Goal: Information Seeking & Learning: Learn about a topic

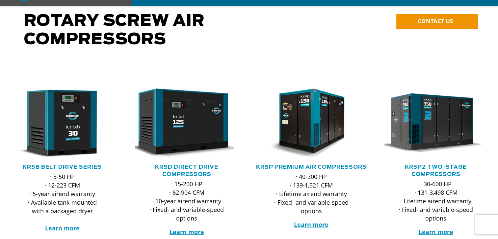
scroll to position [99, 0]
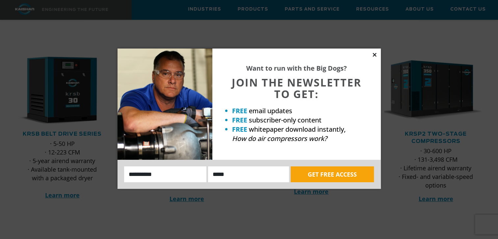
click at [374, 52] on icon at bounding box center [375, 55] width 6 height 6
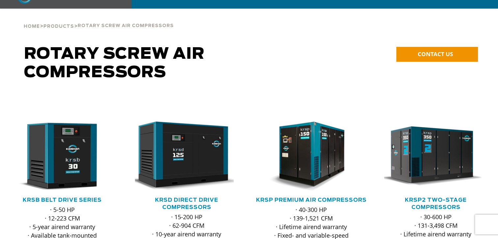
scroll to position [66, 0]
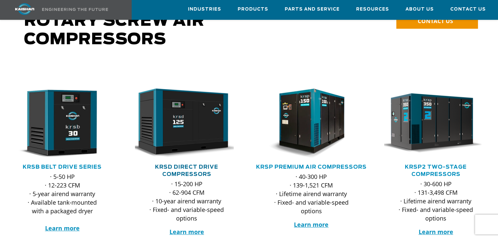
click at [189, 164] on link "KRSD Direct Drive Compressors" at bounding box center [186, 170] width 63 height 13
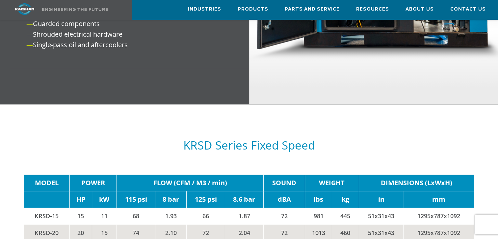
scroll to position [923, 0]
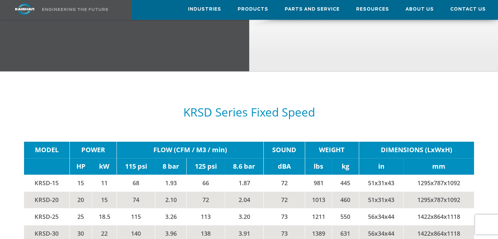
click at [402, 86] on div "KRSD Series Fixed Speed" at bounding box center [249, 106] width 451 height 55
click at [432, 93] on div "KRSD Series Fixed Speed" at bounding box center [249, 106] width 451 height 55
